Goal: Information Seeking & Learning: Learn about a topic

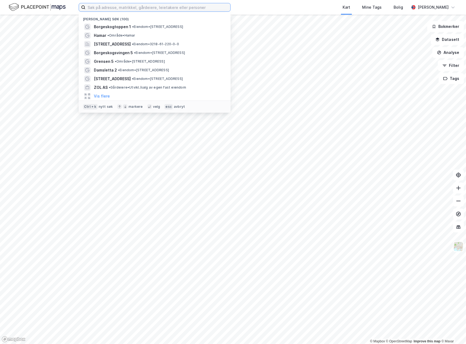
click at [94, 7] on input at bounding box center [157, 7] width 145 height 8
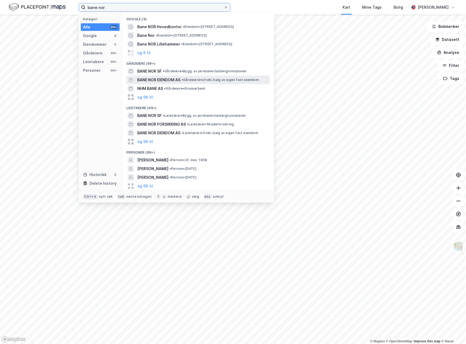
type input "bane nor"
click at [150, 80] on span "BANE NOR EIENDOM AS" at bounding box center [158, 80] width 43 height 7
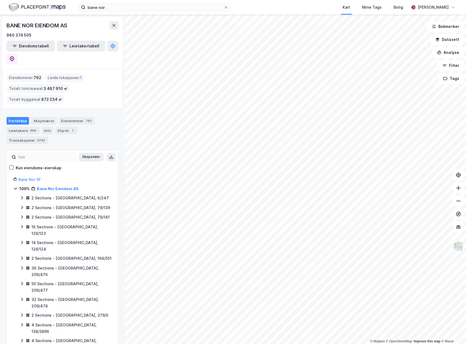
click at [284, 344] on html "bane nor Kart Mine Tags Bolig [PERSON_NAME] © Mapbox © OpenStreetMap Improve th…" at bounding box center [233, 172] width 466 height 344
click at [88, 153] on button "Ekspander" at bounding box center [91, 157] width 25 height 9
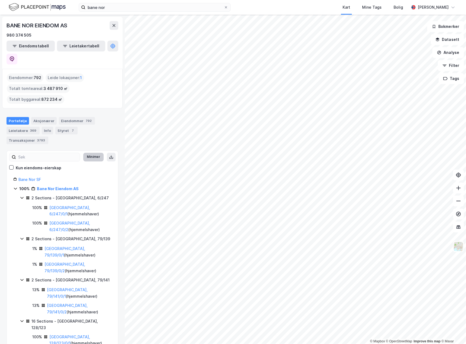
click at [88, 153] on button "Minimer" at bounding box center [93, 157] width 20 height 9
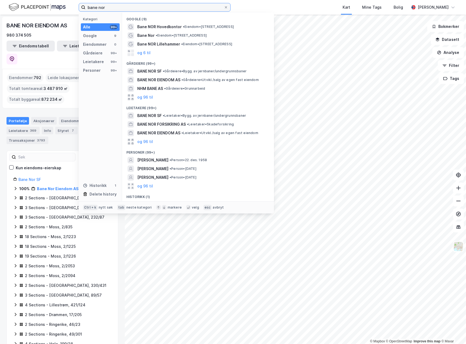
click at [108, 9] on input "bane nor" at bounding box center [154, 7] width 138 height 8
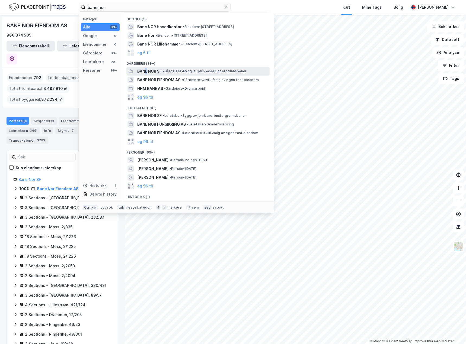
click at [146, 72] on span "BANE NOR SF" at bounding box center [149, 71] width 24 height 7
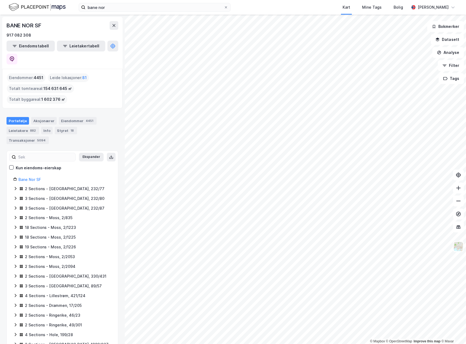
click at [302, 344] on html "bane nor Kart Mine Tags Bolig [PERSON_NAME] © Mapbox © OpenStreetMap Improve th…" at bounding box center [233, 172] width 466 height 344
click at [145, 344] on html "bane nor Kart Mine Tags Bolig [PERSON_NAME] © Mapbox © OpenStreetMap Improve th…" at bounding box center [233, 172] width 466 height 344
click at [167, 344] on html "bane nor Kart Mine Tags Bolig [PERSON_NAME] © Mapbox © OpenStreetMap Improve th…" at bounding box center [233, 172] width 466 height 344
click at [237, 344] on html "bane nor Kart Mine Tags Bolig [PERSON_NAME] © Mapbox © OpenStreetMap Improve th…" at bounding box center [233, 172] width 466 height 344
click at [231, 344] on html "bane nor Kart Mine Tags Bolig [PERSON_NAME] © Mapbox © OpenStreetMap Improve th…" at bounding box center [233, 172] width 466 height 344
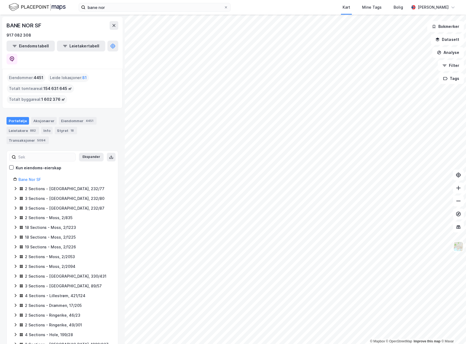
click at [250, 344] on html "bane nor Kart Mine Tags Bolig [PERSON_NAME] © Mapbox © OpenStreetMap Improve th…" at bounding box center [233, 172] width 466 height 344
click at [235, 344] on html "bane nor Kart Mine Tags Bolig [PERSON_NAME] © Mapbox © OpenStreetMap Improve th…" at bounding box center [233, 172] width 466 height 344
